Goal: Information Seeking & Learning: Learn about a topic

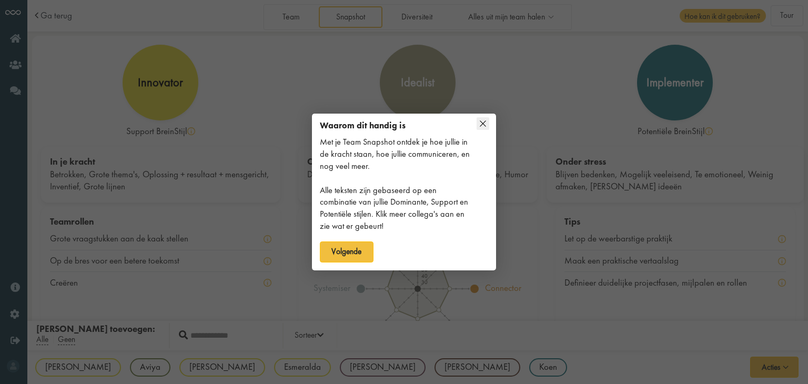
click at [487, 122] on icon at bounding box center [483, 123] width 13 height 13
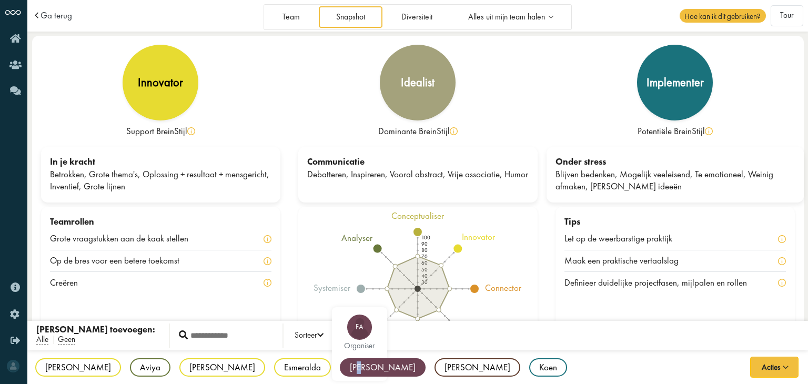
click at [340, 373] on div "[PERSON_NAME]" at bounding box center [383, 367] width 86 height 18
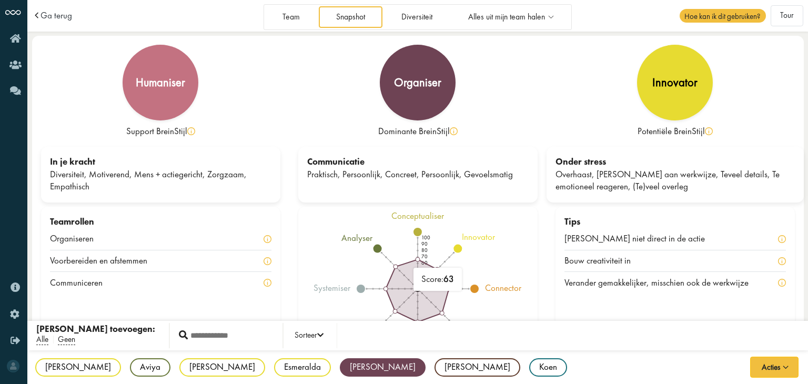
click at [441, 264] on icon "100 90 80 70 60 50 40 30 conceptualiser innovator connector humaniser organiser…" at bounding box center [417, 288] width 212 height 155
click at [420, 251] on icon "100 90 80 70 60 50 40 30 conceptualiser innovator connector humaniser organiser…" at bounding box center [417, 288] width 212 height 155
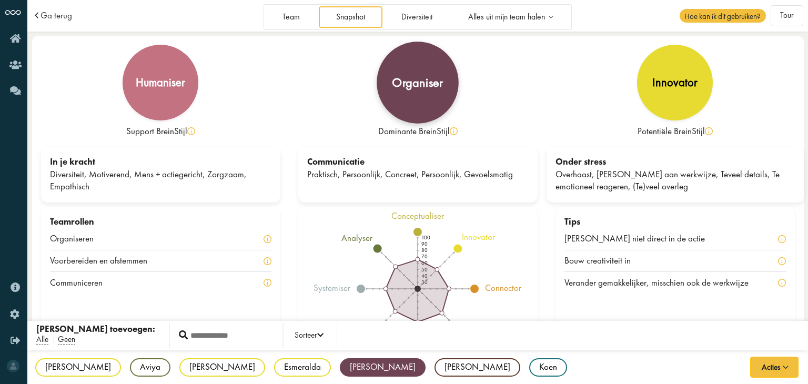
click at [412, 96] on div "organiser" at bounding box center [418, 83] width 82 height 82
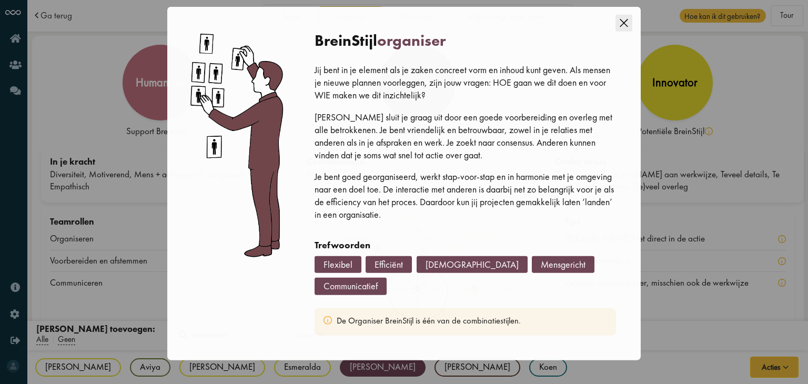
click at [623, 34] on icon "Close this dialog" at bounding box center [623, 31] width 17 height 17
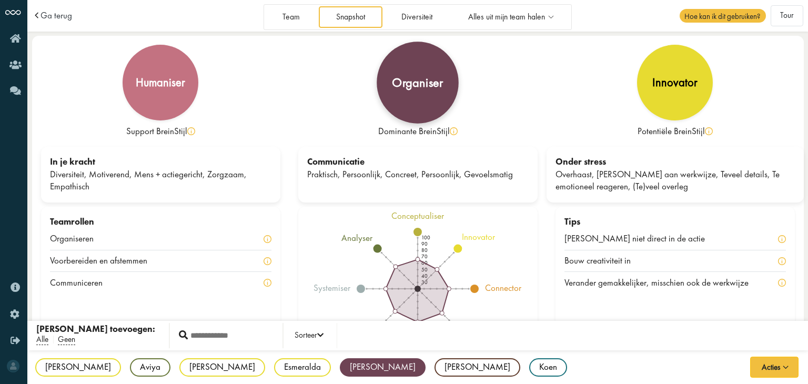
click at [423, 84] on div "organiser" at bounding box center [417, 82] width 51 height 13
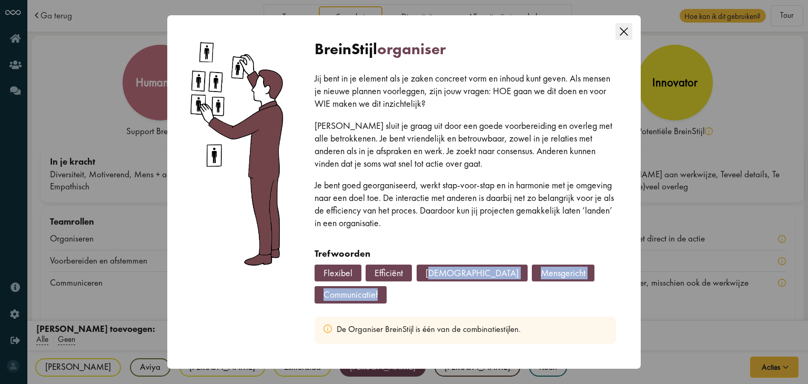
drag, startPoint x: 431, startPoint y: 274, endPoint x: 467, endPoint y: 289, distance: 38.9
click at [467, 289] on div "Flexibel Efficiënt Georganiseerd Mensgericht Communicatief" at bounding box center [466, 286] width 302 height 43
click at [467, 289] on div at bounding box center [466, 286] width 302 height 43
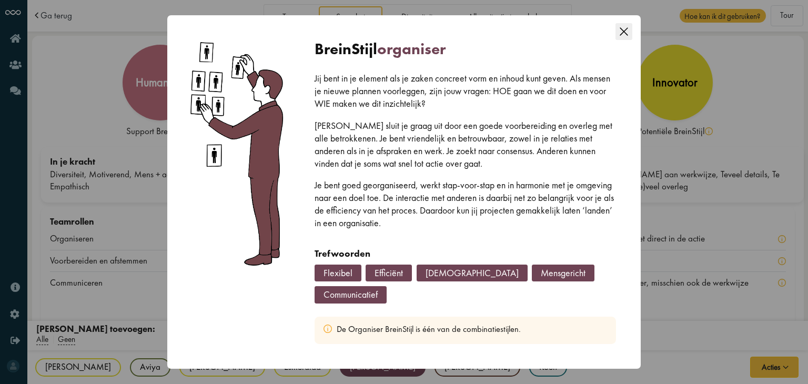
click at [621, 32] on icon "Close this dialog" at bounding box center [623, 31] width 17 height 17
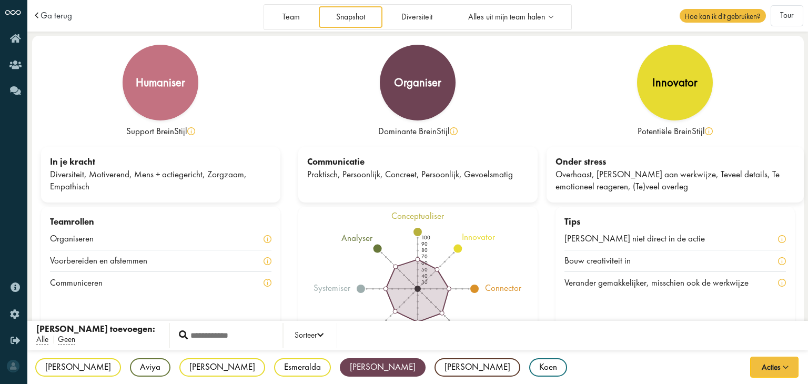
click at [807, 129] on div "humaniser Support BreinStijl organiser Dominante BreinStijl innovator Potentiël…" at bounding box center [417, 207] width 781 height 342
